Goal: Find specific page/section: Find specific page/section

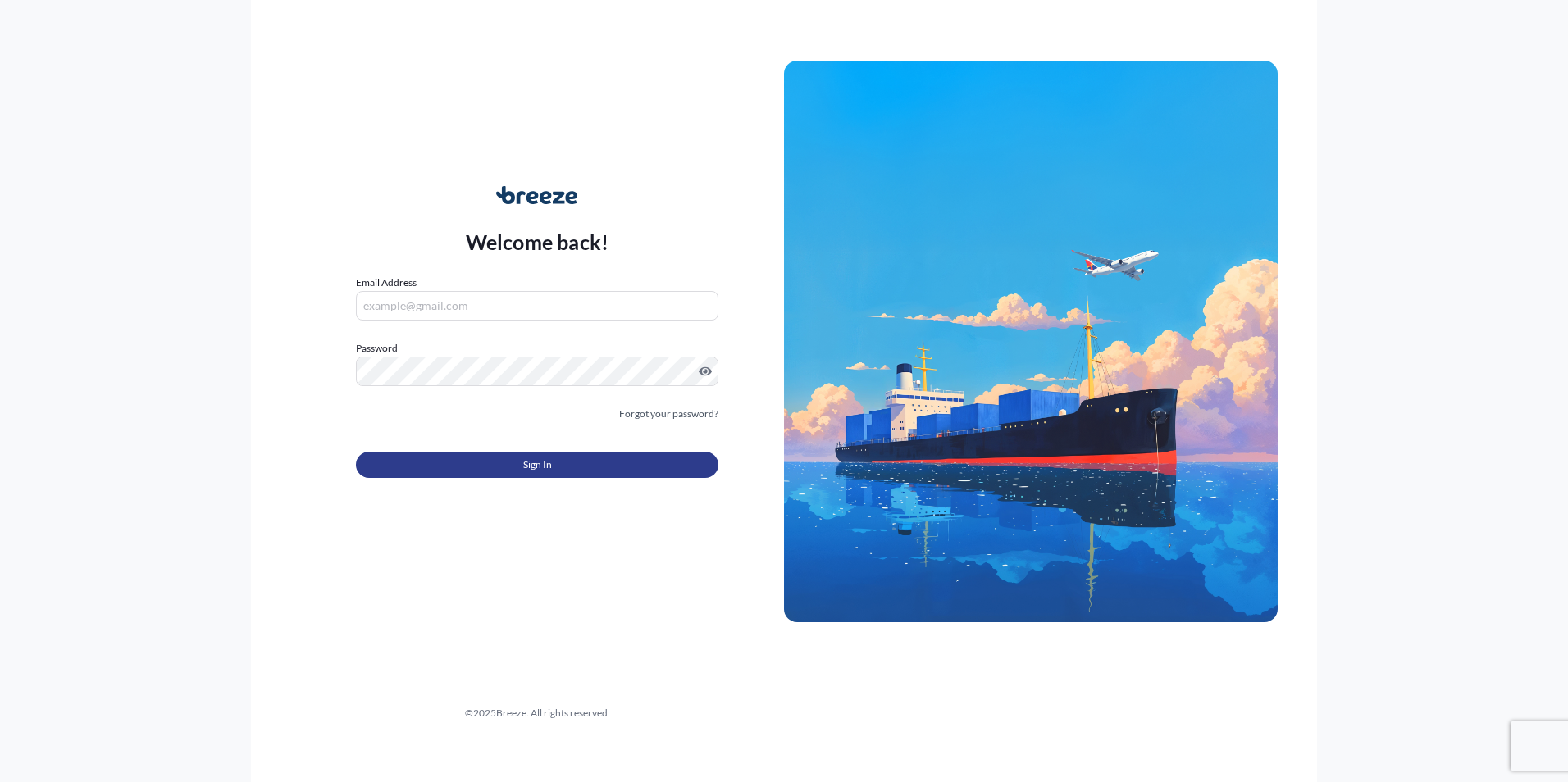
type input "[EMAIL_ADDRESS][DOMAIN_NAME]"
click at [490, 465] on button "Sign In" at bounding box center [537, 464] width 362 height 26
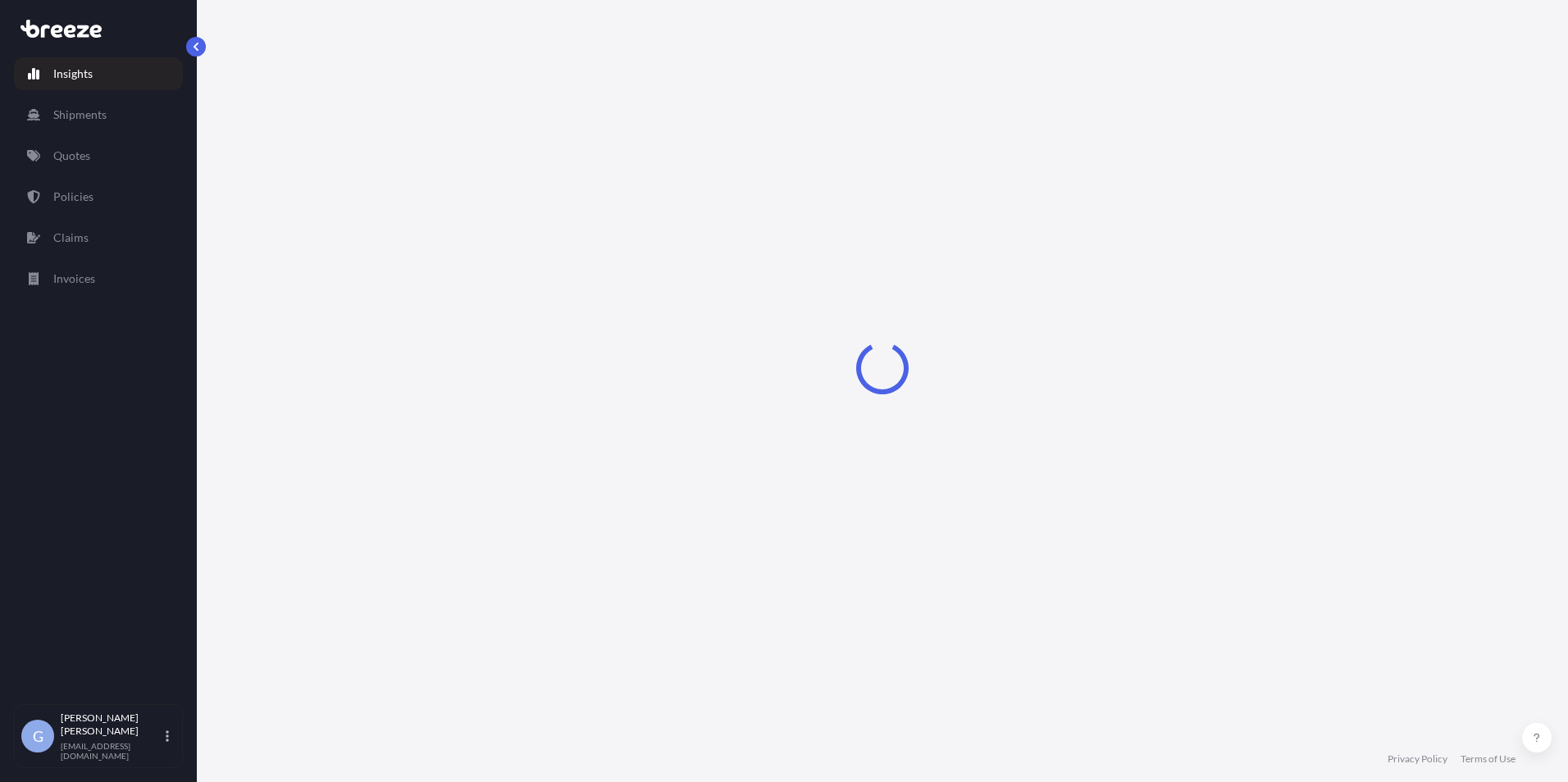
select select "2025"
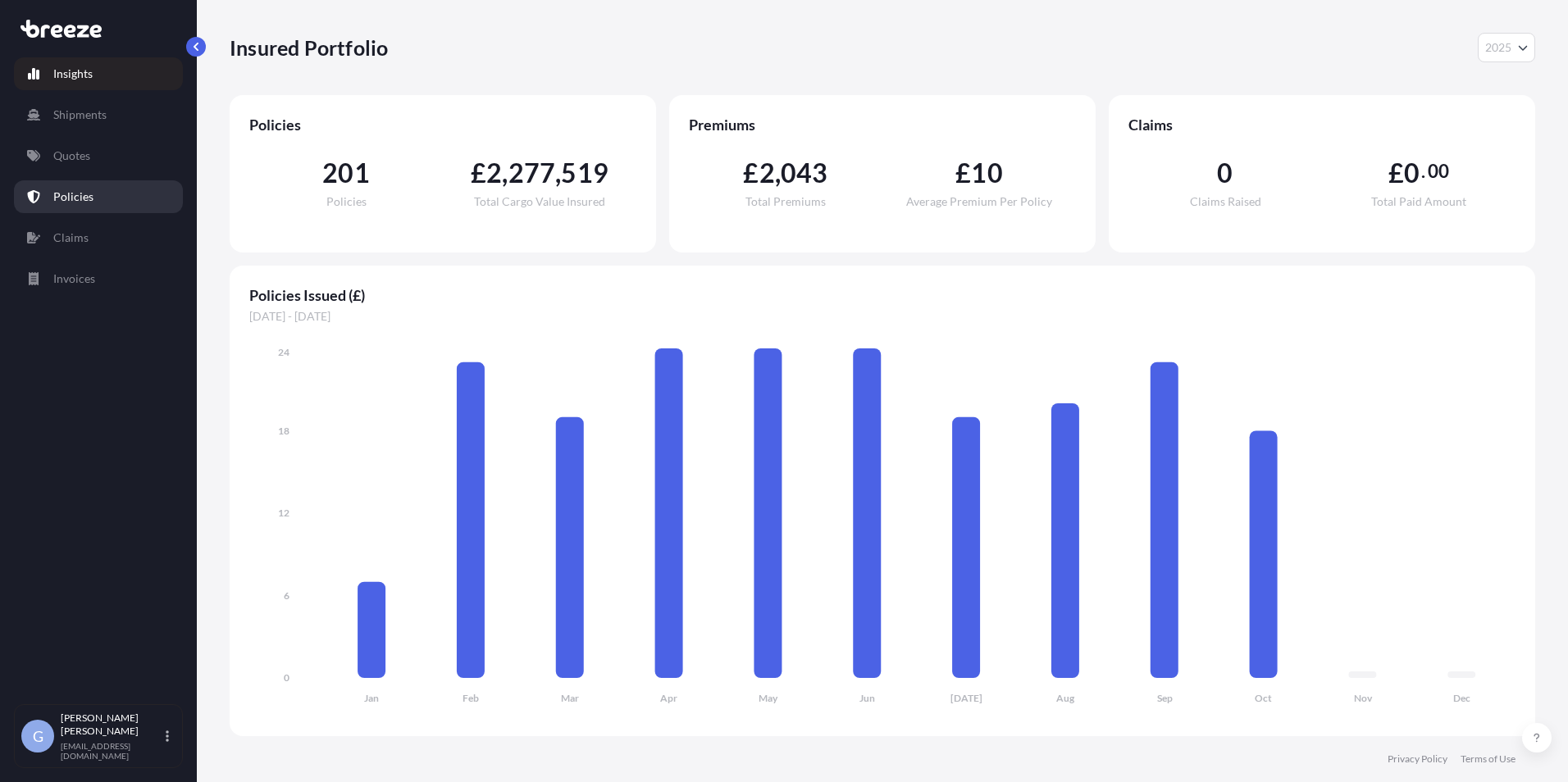
click at [89, 206] on link "Policies" at bounding box center [98, 196] width 169 height 33
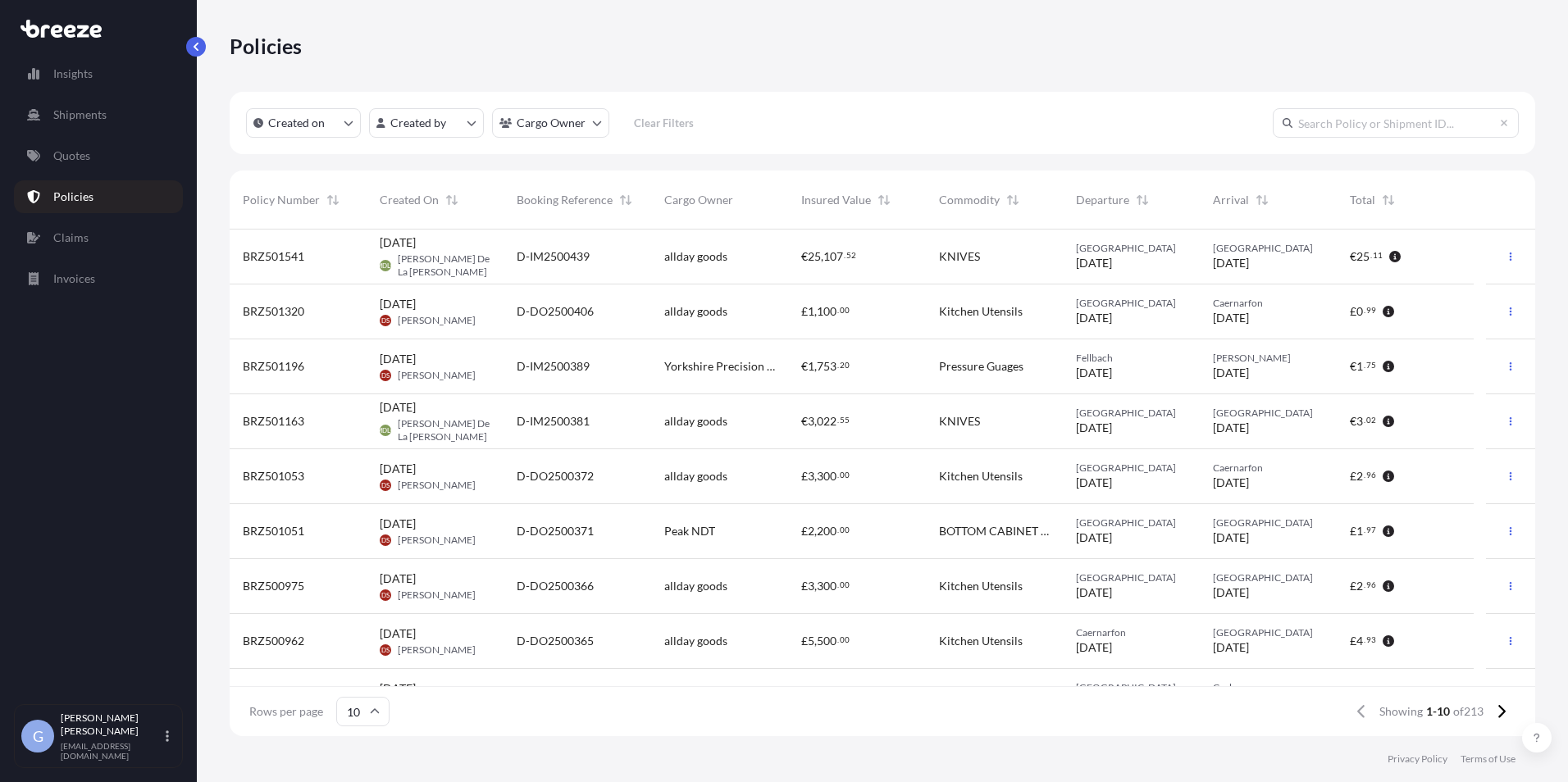
click at [1325, 124] on input "text" at bounding box center [1395, 124] width 246 height 30
